Goal: Book appointment/travel/reservation

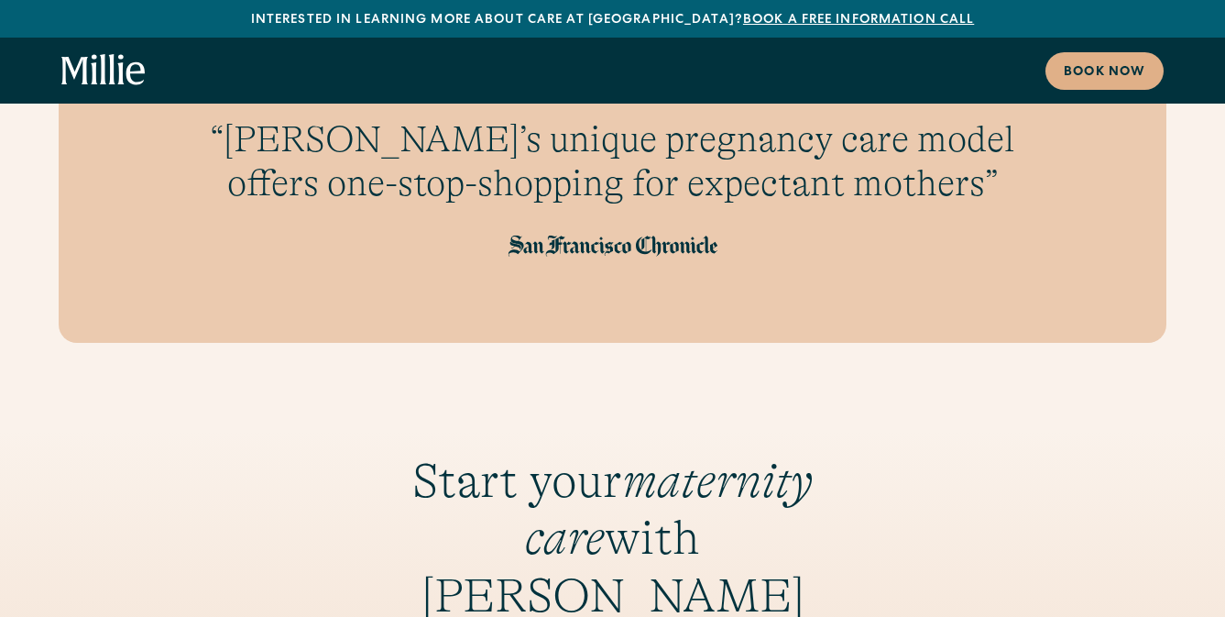
scroll to position [2058, 0]
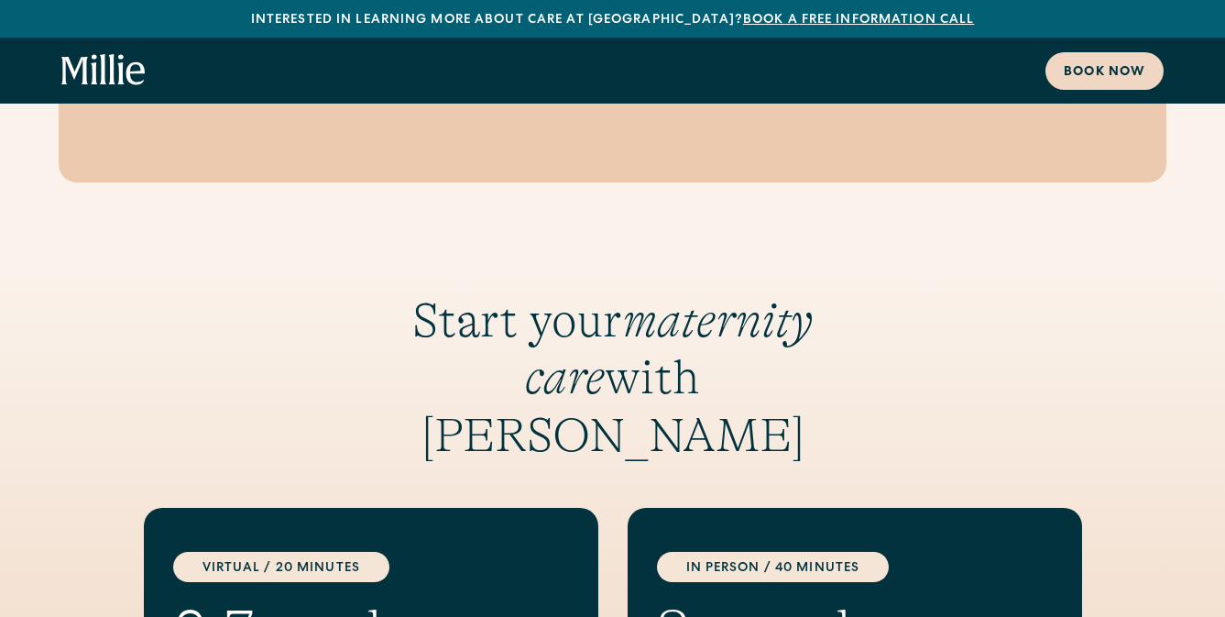
click at [1106, 64] on div "Book now" at bounding box center [1105, 72] width 82 height 19
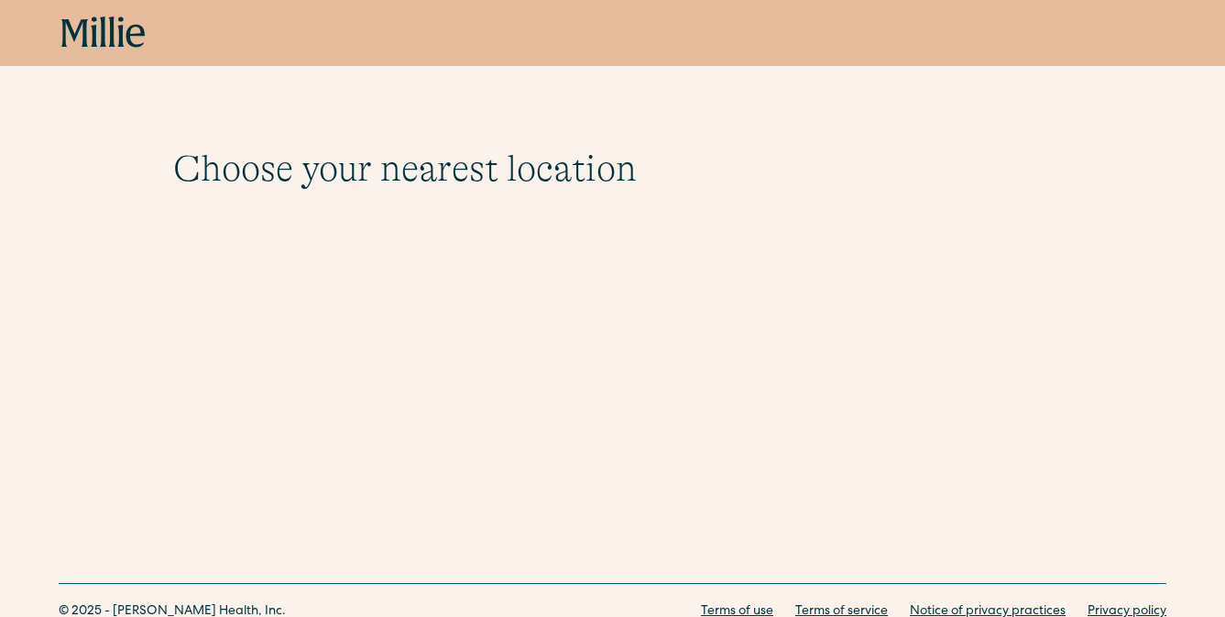
scroll to position [71, 0]
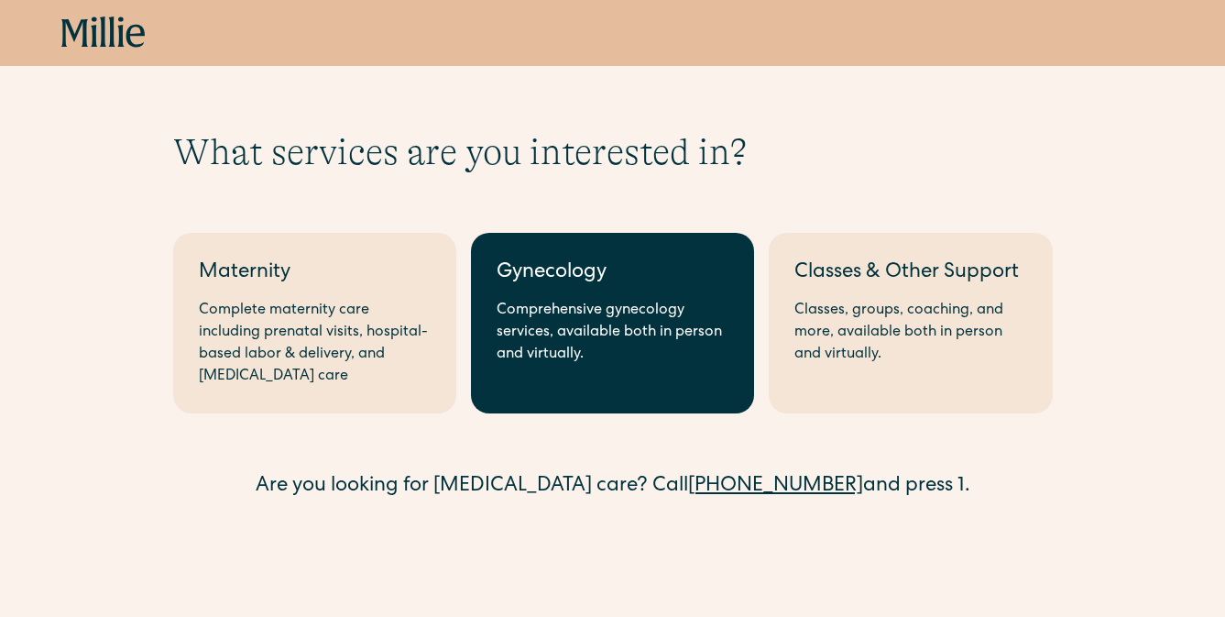
scroll to position [19, 0]
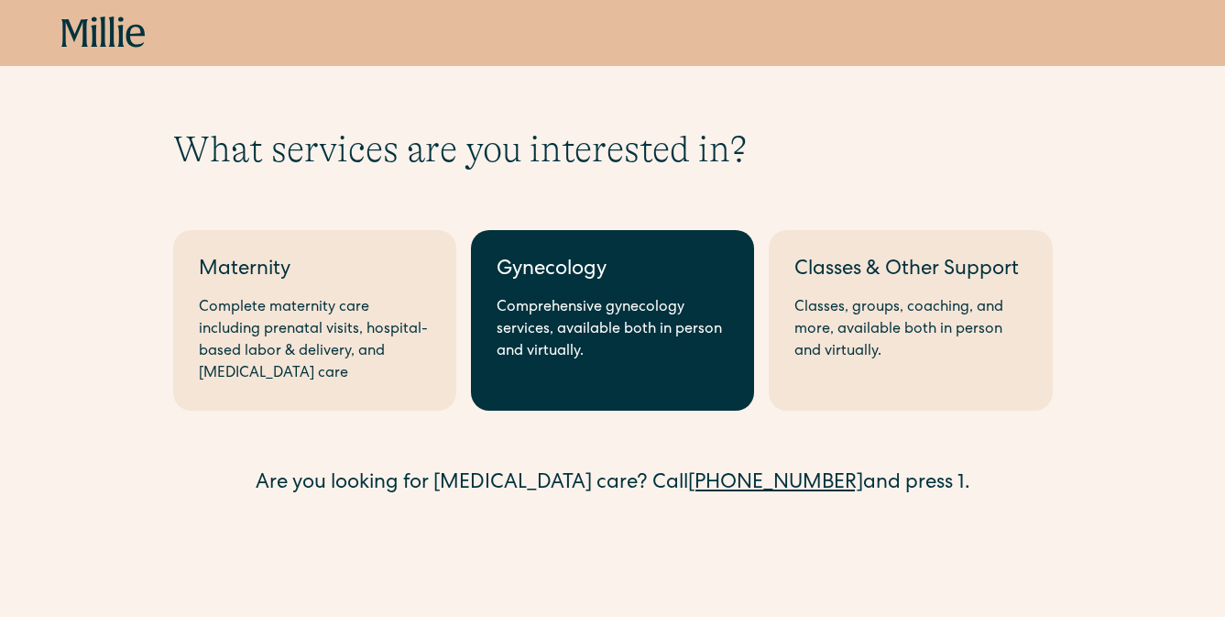
click at [524, 330] on div "Comprehensive gynecology services, available both in person and virtually." at bounding box center [613, 330] width 232 height 66
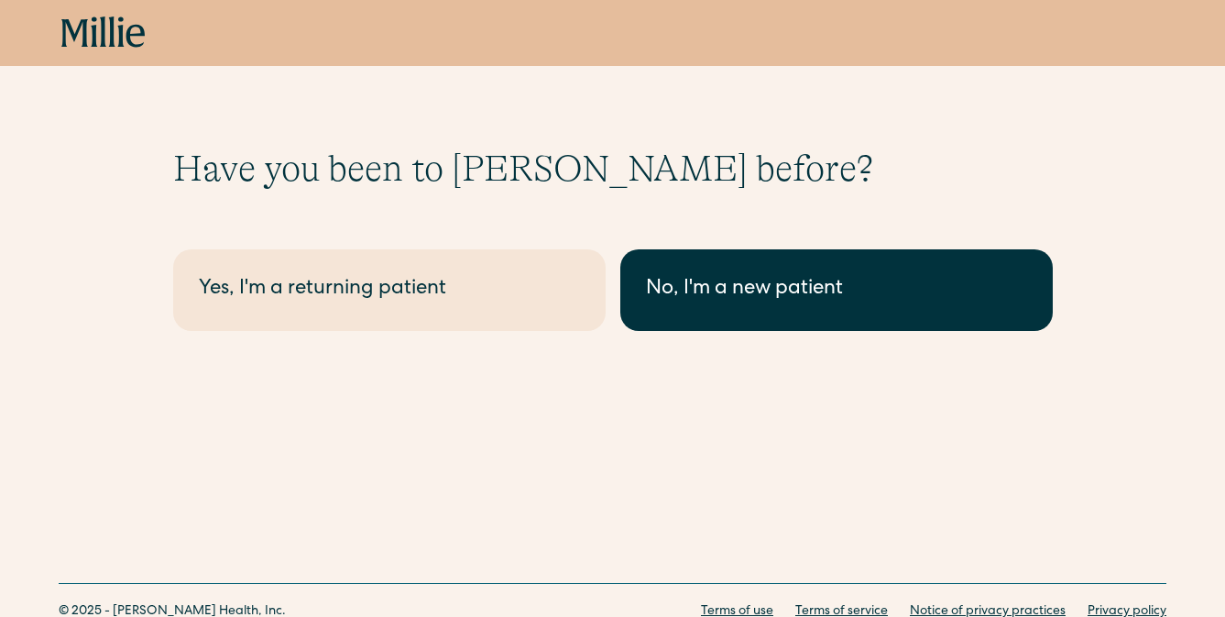
click at [733, 278] on div "No, I'm a new patient" at bounding box center [836, 290] width 381 height 30
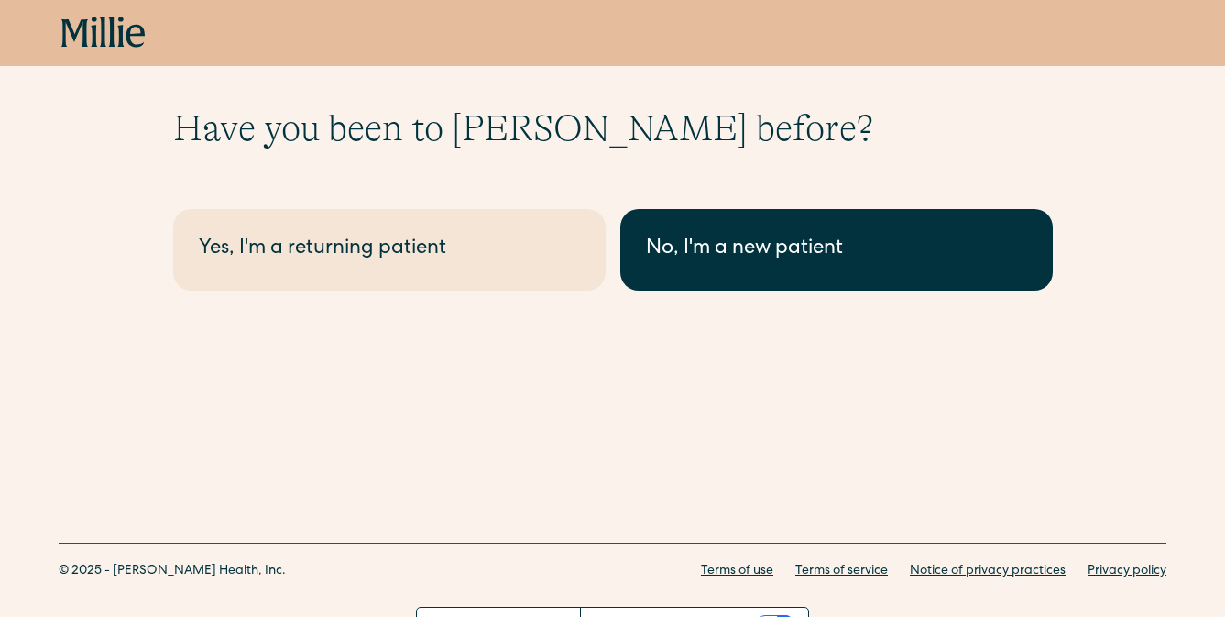
scroll to position [71, 0]
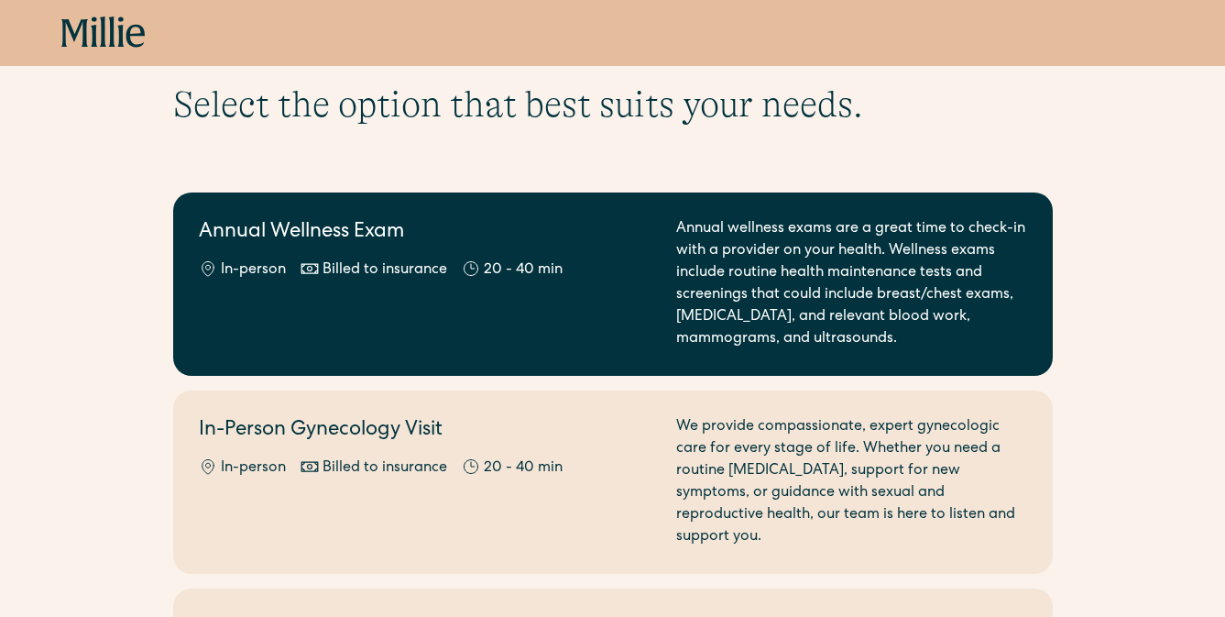
scroll to position [82, 0]
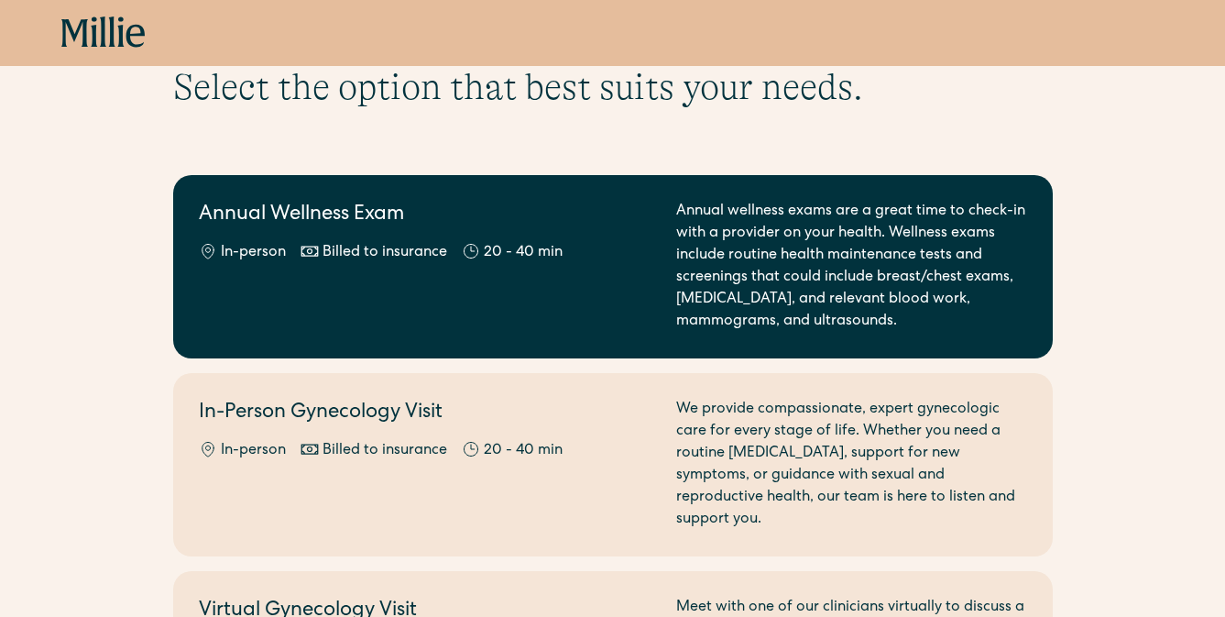
click at [693, 265] on div "Annual wellness exams are a great time to check-in with a provider on your heal…" at bounding box center [851, 267] width 351 height 132
